Goal: Download file/media

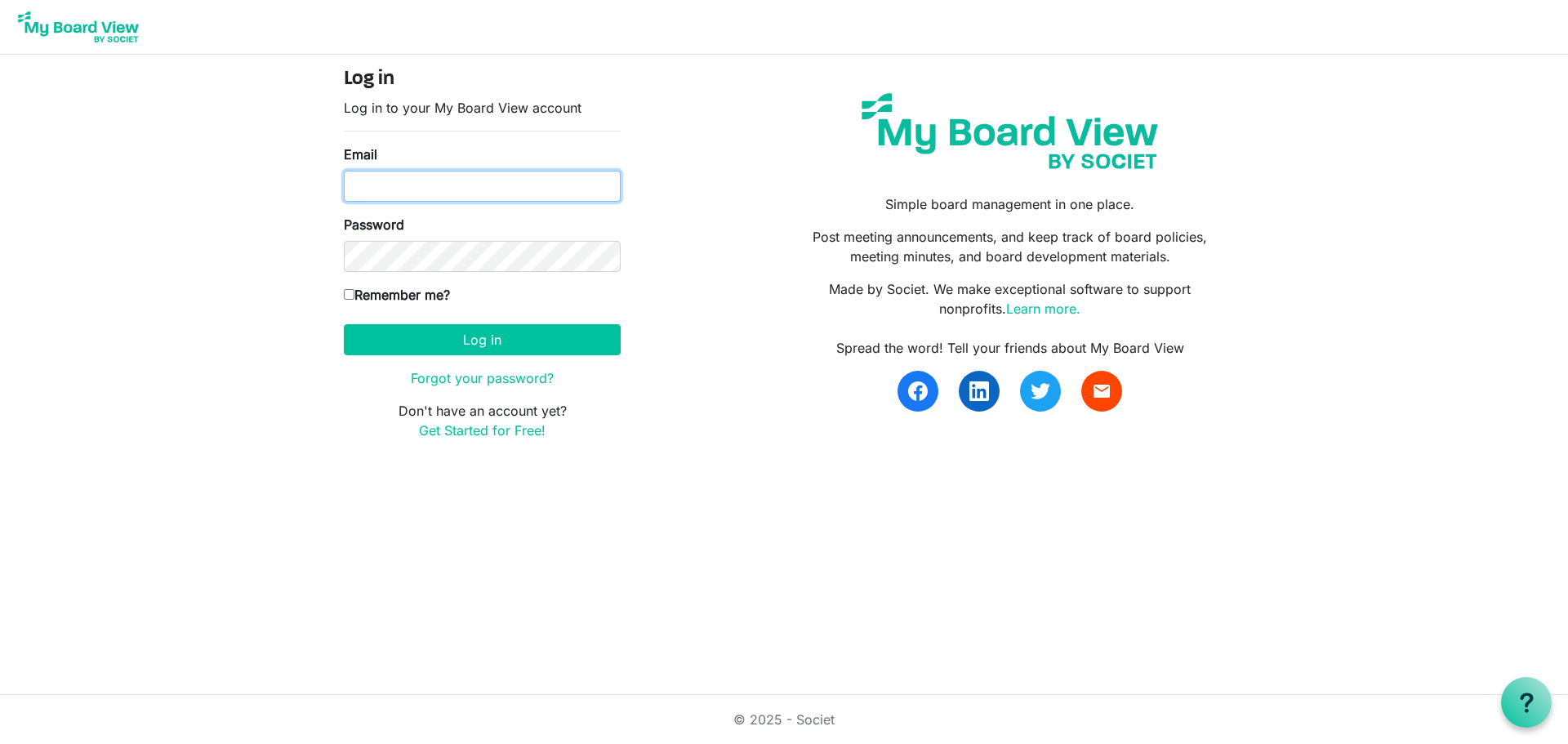
type input "jacie@raisingthebar.org"
click at [487, 310] on div "Remember me?" at bounding box center [482, 298] width 276 height 26
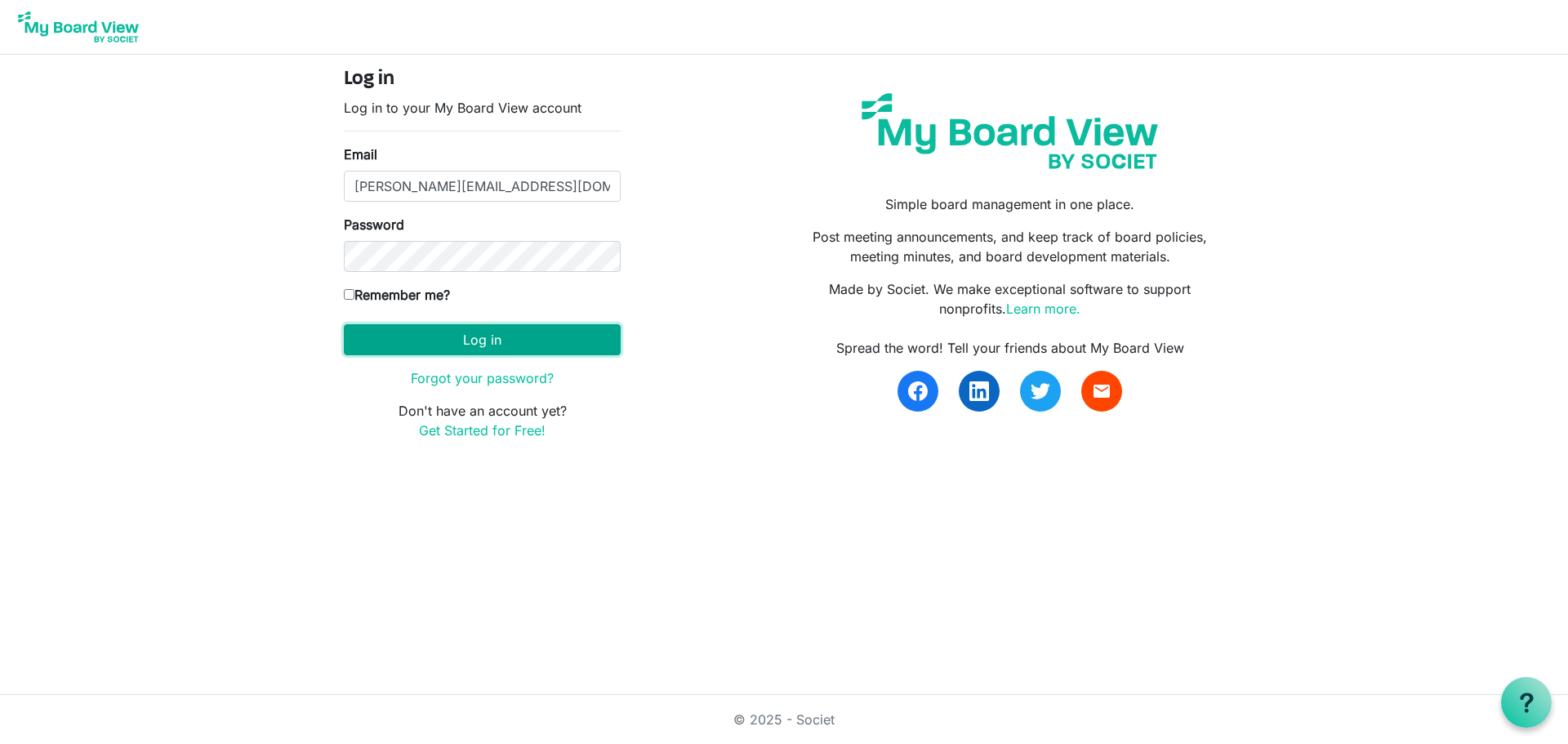
click at [484, 333] on button "Log in" at bounding box center [482, 339] width 276 height 31
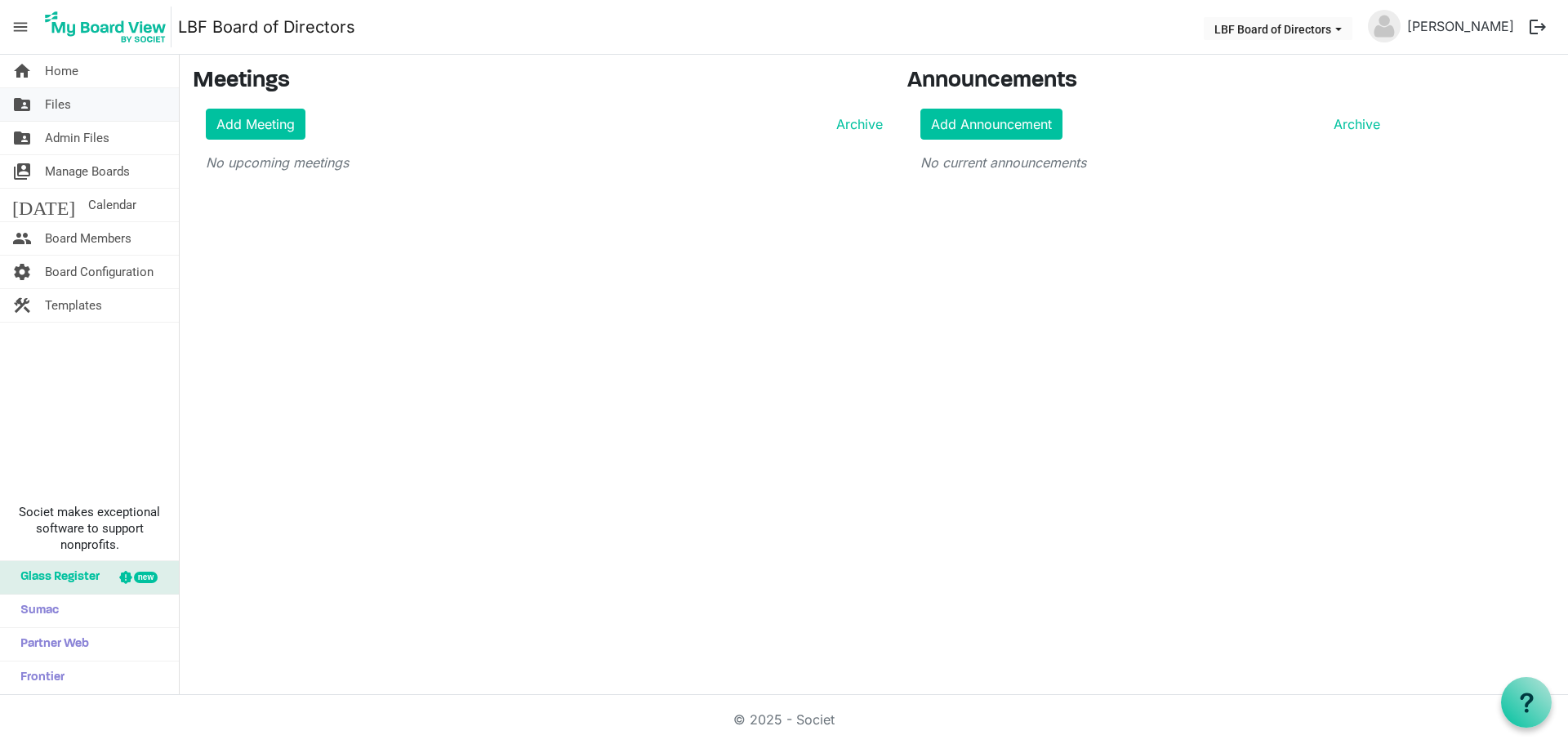
click at [61, 111] on span "Files" at bounding box center [58, 104] width 26 height 33
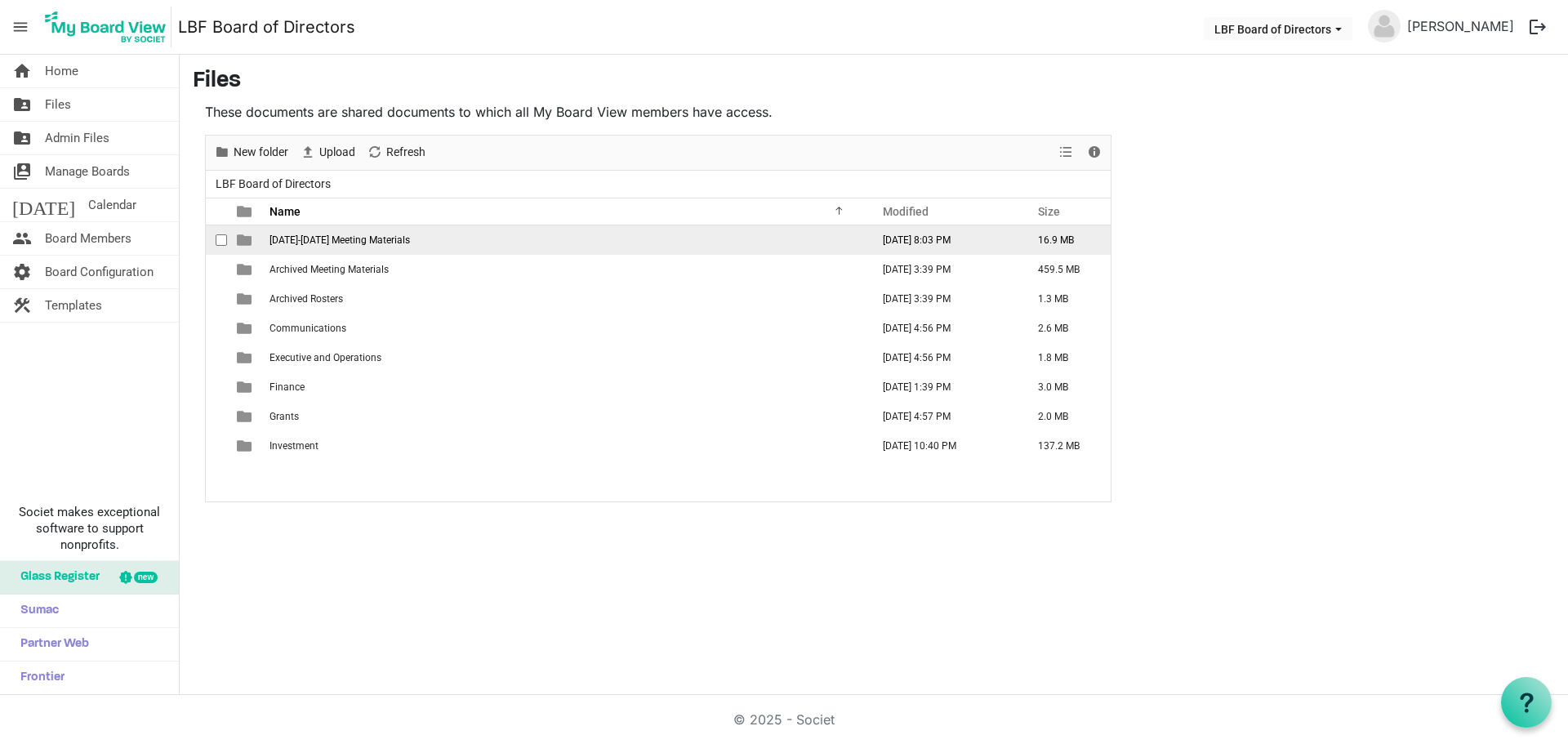
click at [397, 240] on span "[DATE]-[DATE] Meeting Materials" at bounding box center [340, 239] width 141 height 11
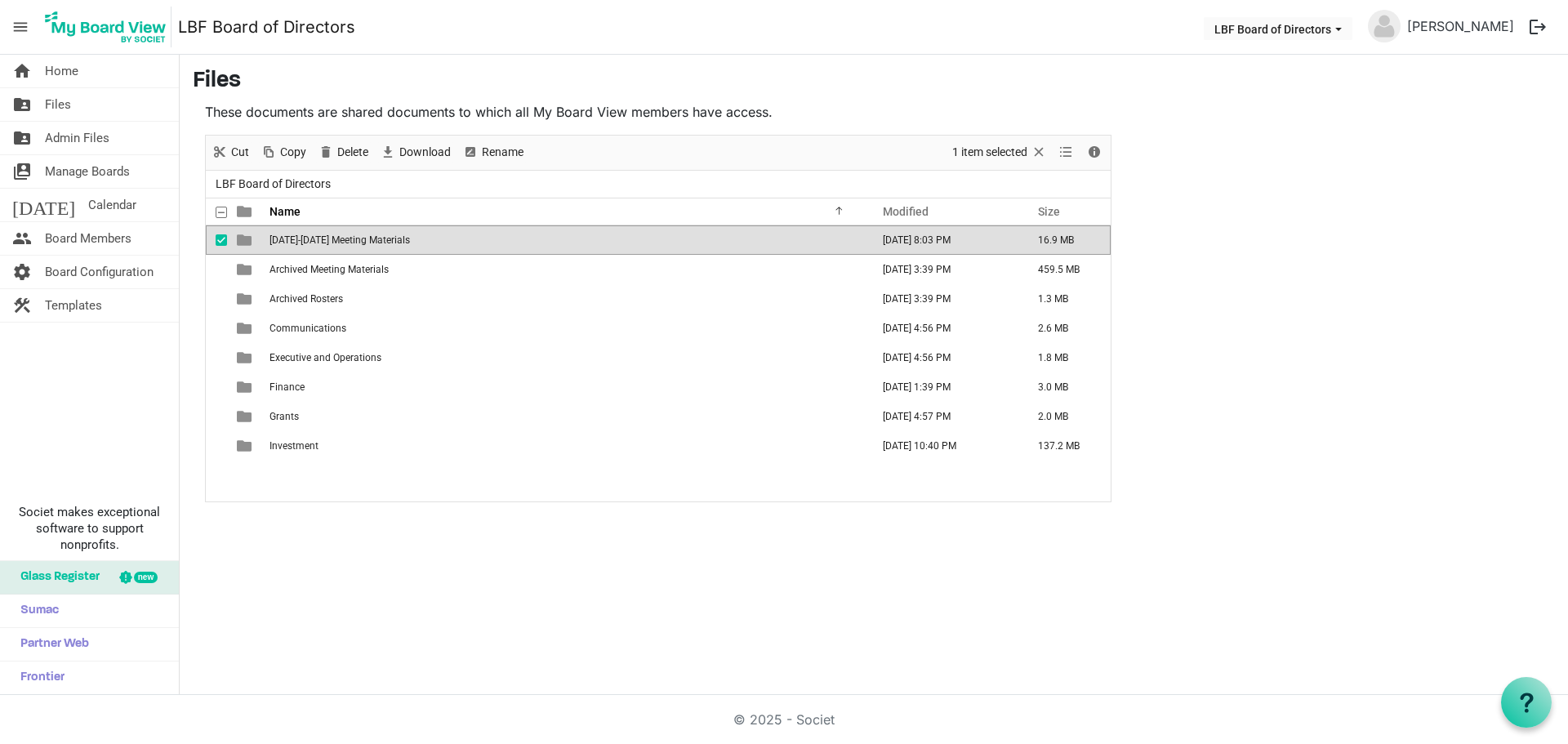
click at [397, 240] on span "[DATE]-[DATE] Meeting Materials" at bounding box center [340, 239] width 141 height 11
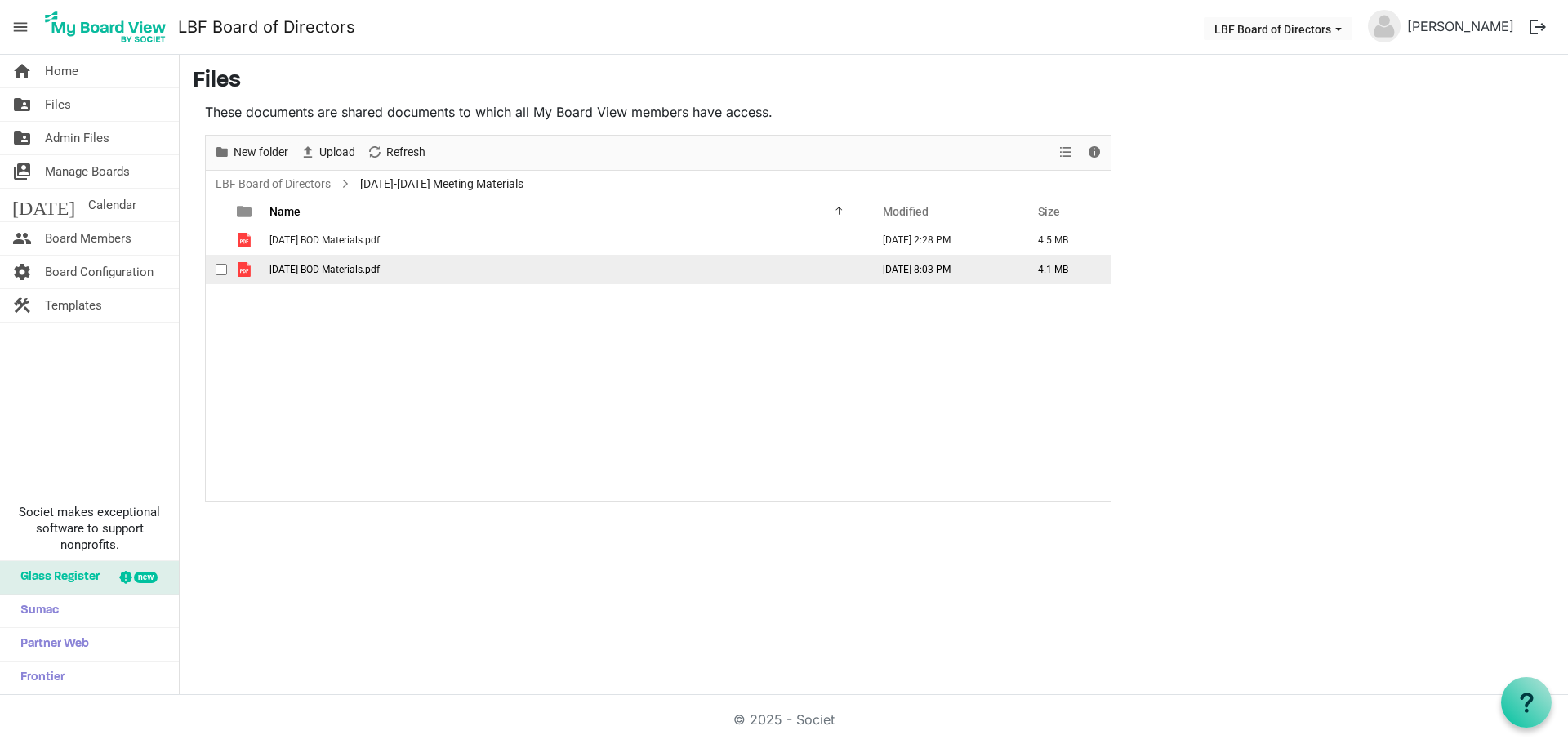
click at [414, 274] on td "[DATE] BOD Materials.pdf" at bounding box center [565, 269] width 601 height 30
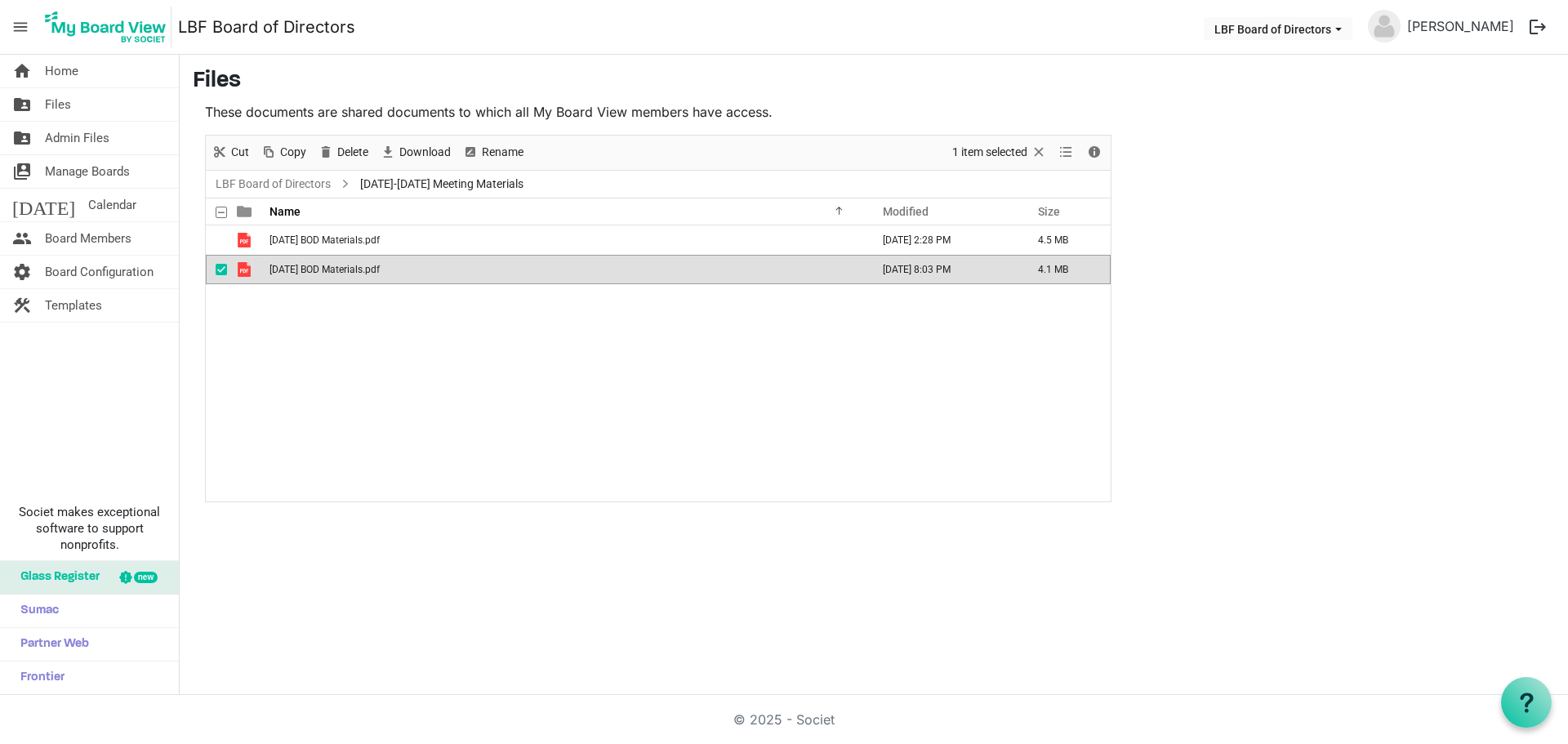
click at [412, 273] on td "[DATE] BOD Materials.pdf" at bounding box center [565, 269] width 601 height 30
click at [413, 274] on td "[DATE] BOD Materials.pdf" at bounding box center [565, 269] width 601 height 30
click at [380, 273] on span "[DATE] BOD Materials.pdf" at bounding box center [325, 269] width 110 height 11
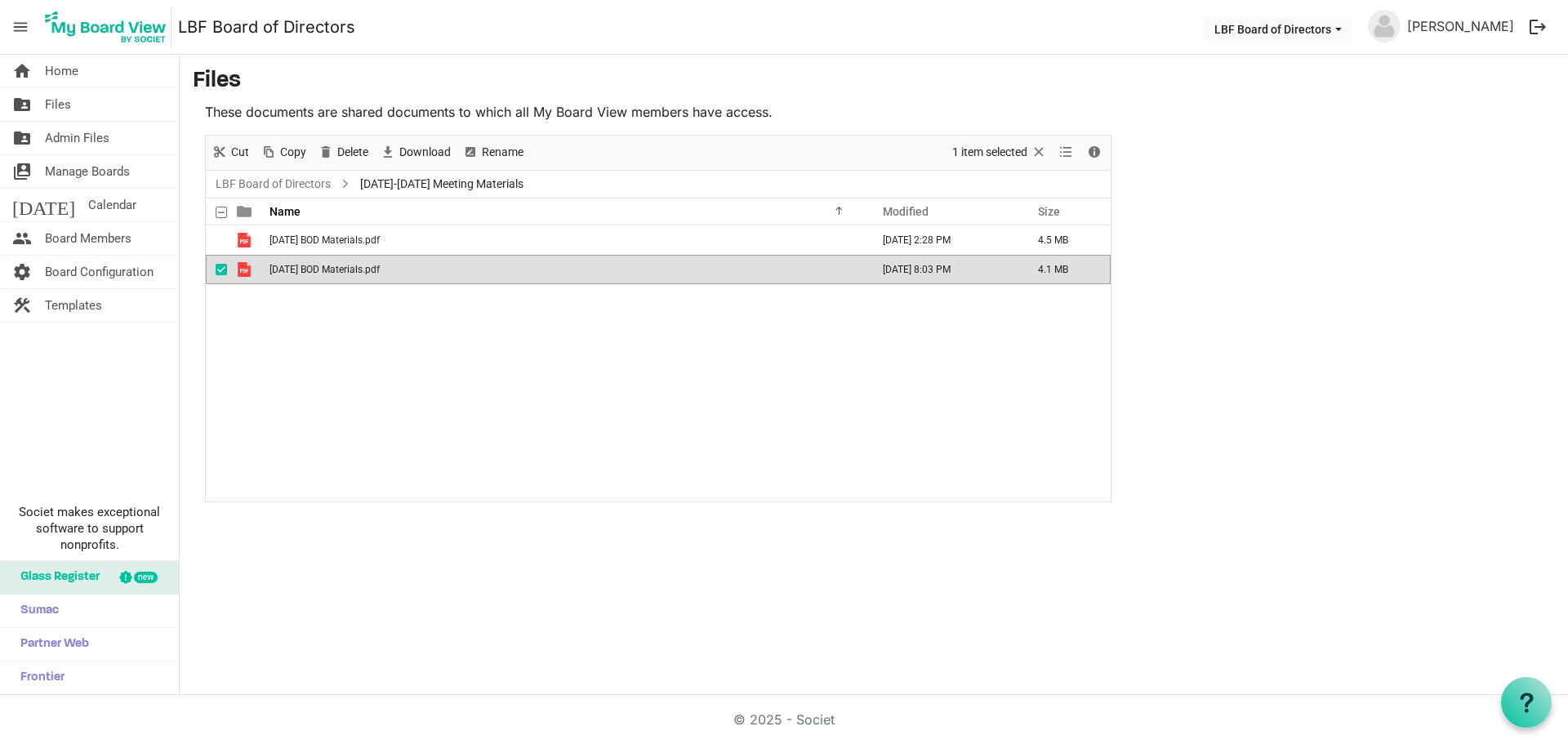
click at [216, 266] on span "checkbox" at bounding box center [220, 269] width 11 height 11
